Goal: Find specific page/section: Find specific page/section

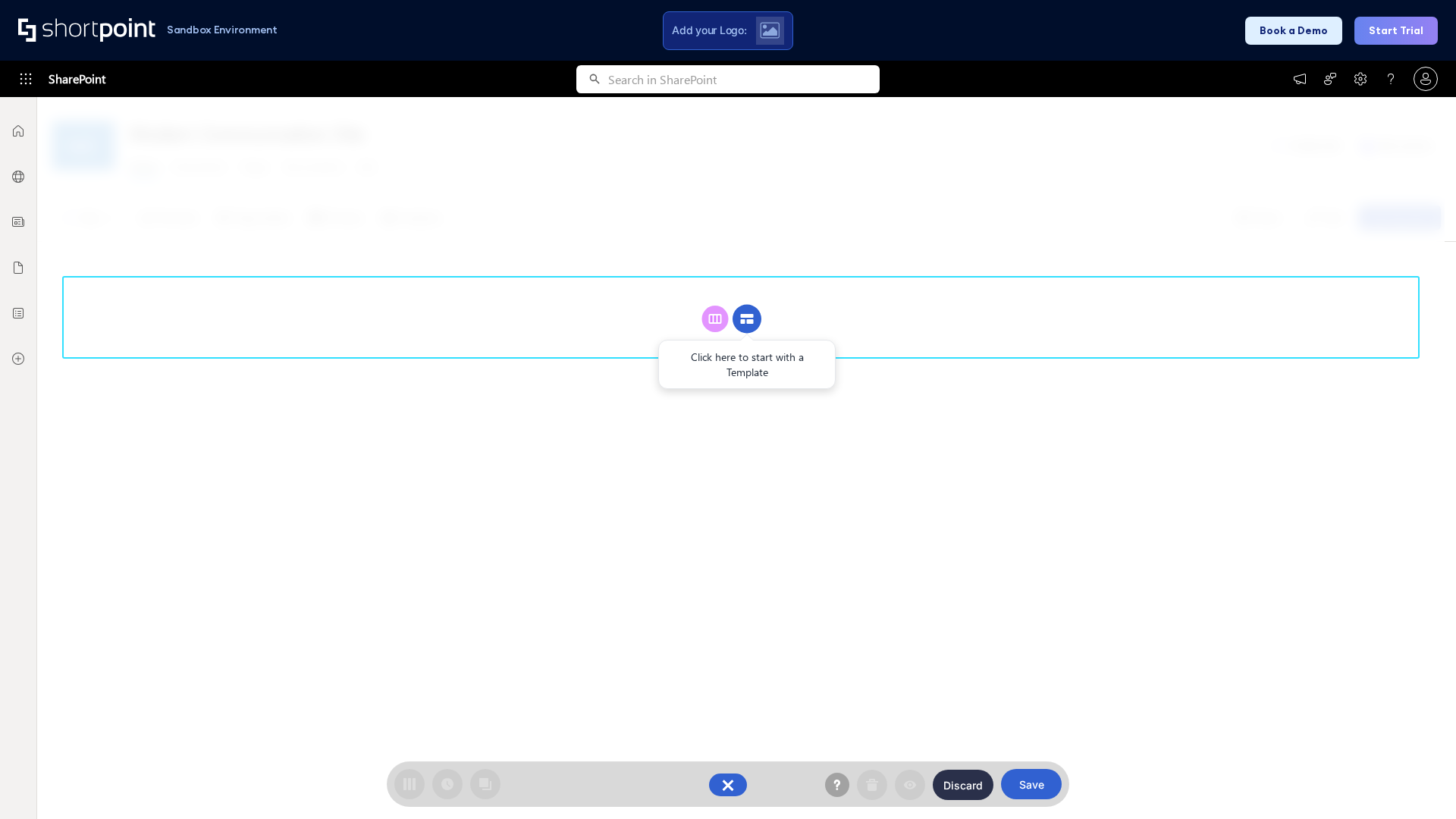
click at [747, 318] on circle at bounding box center [746, 318] width 29 height 29
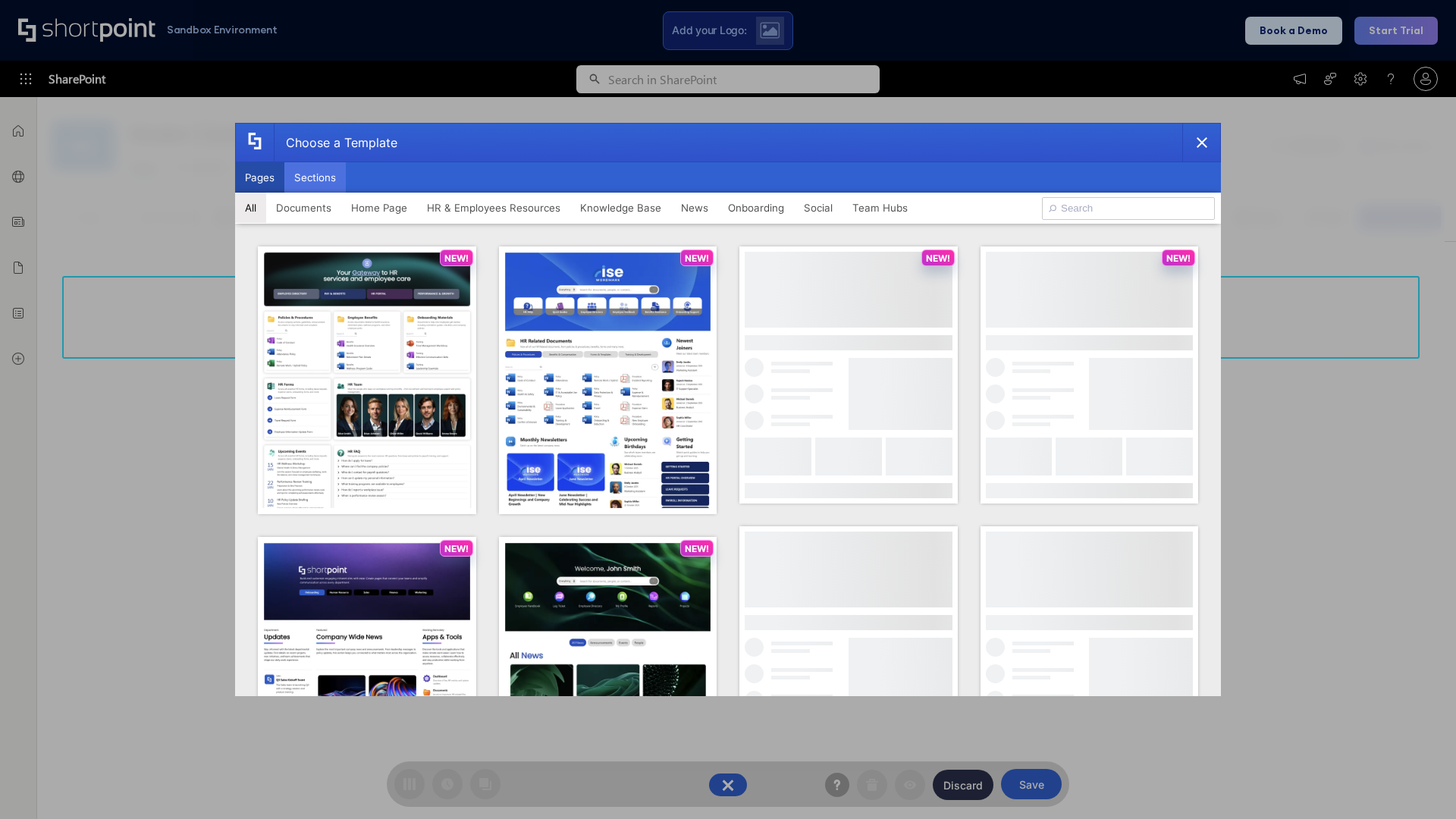
click at [314, 177] on button "Sections" at bounding box center [315, 177] width 61 height 31
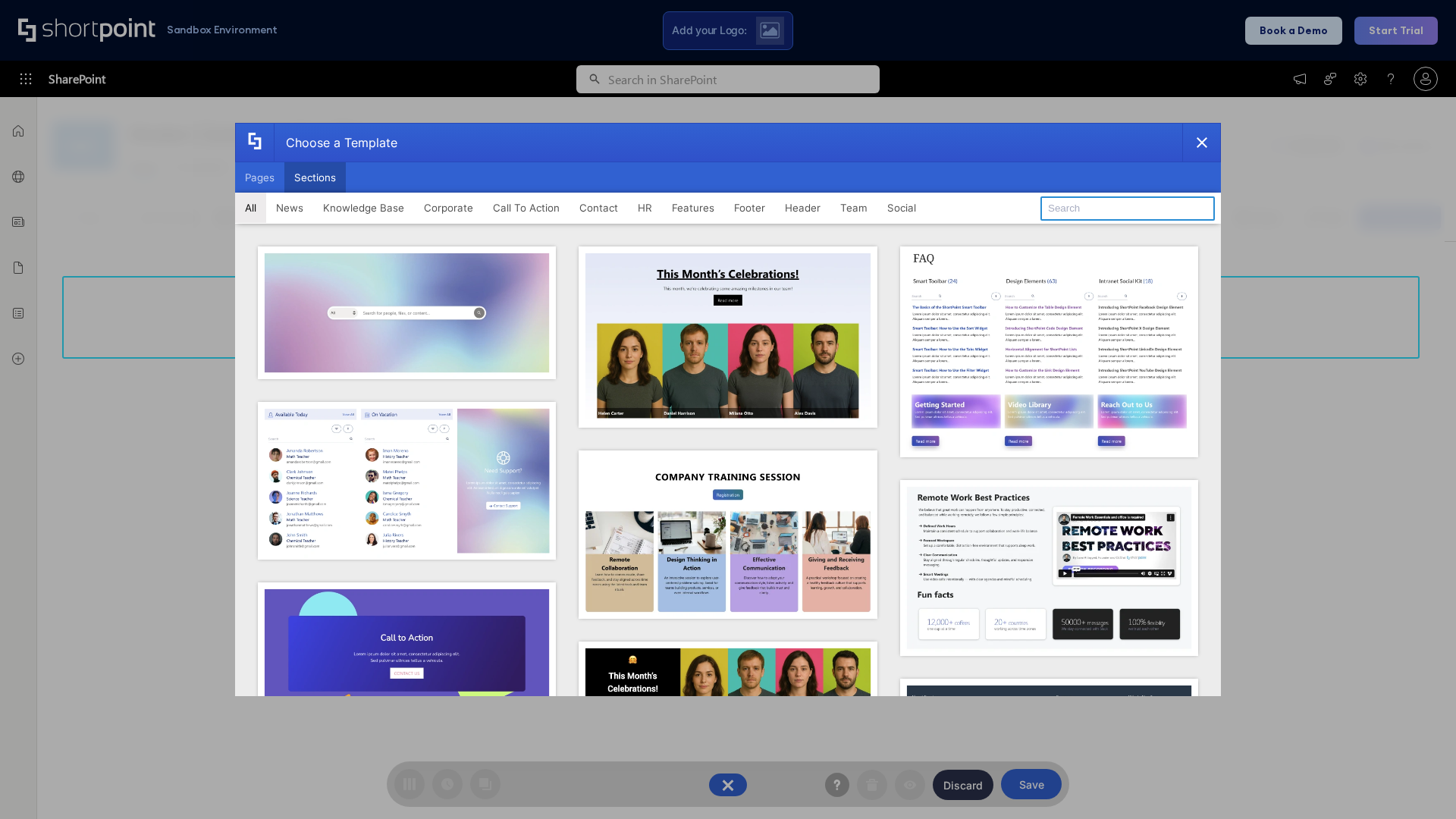
type input "Features Kit 3"
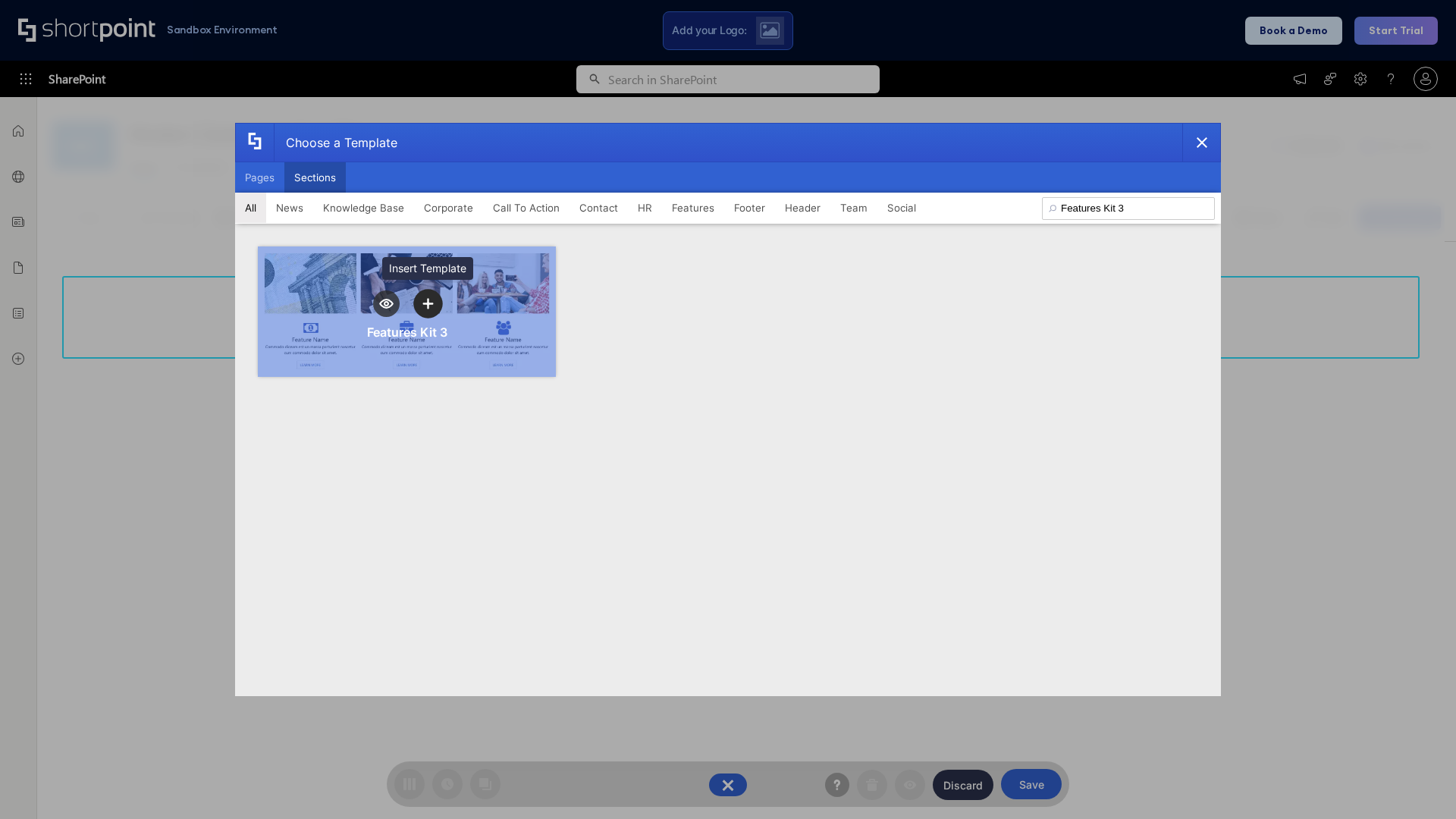
click at [428, 304] on icon "template selector" at bounding box center [428, 304] width 11 height 11
